Goal: Find specific page/section: Find specific page/section

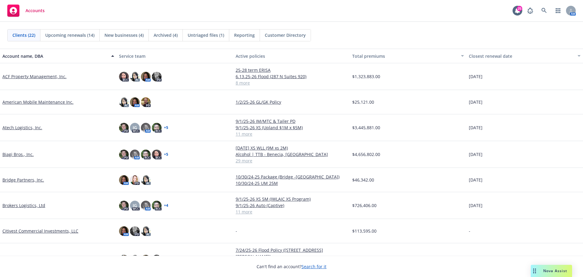
click at [36, 77] on link "ACF Property Management, Inc." at bounding box center [34, 76] width 64 height 6
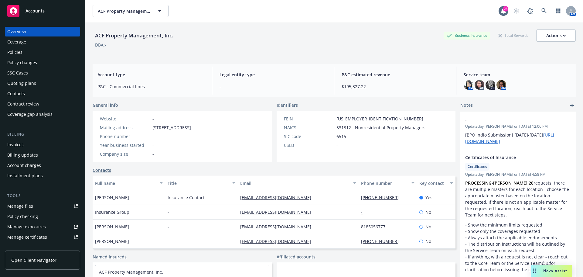
click at [32, 54] on div "Policies" at bounding box center [42, 52] width 70 height 10
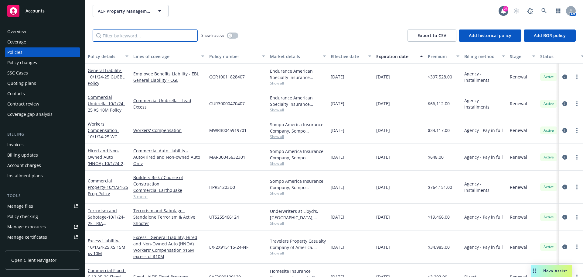
click at [170, 36] on input "Filter by keyword..." at bounding box center [145, 35] width 105 height 12
type input "property"
drag, startPoint x: 124, startPoint y: 40, endPoint x: 95, endPoint y: 37, distance: 29.0
click at [95, 37] on input "property" at bounding box center [145, 35] width 105 height 12
